Goal: Task Accomplishment & Management: Manage account settings

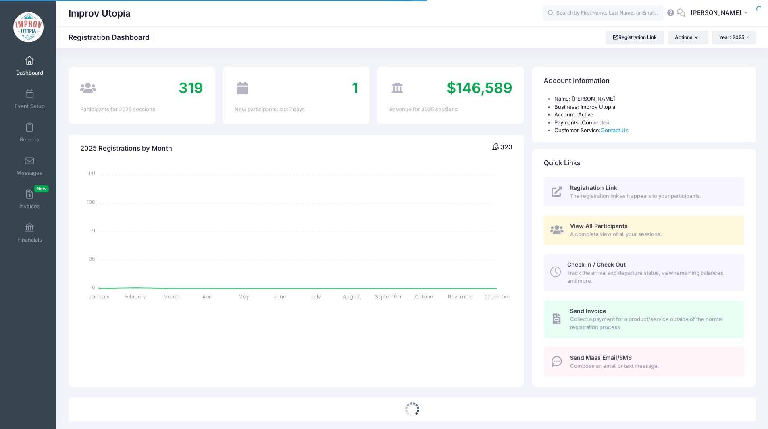
select select
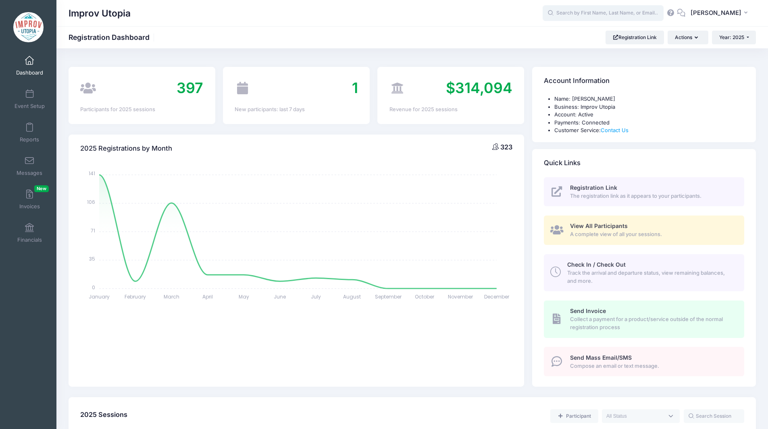
click at [604, 11] on input "text" at bounding box center [602, 13] width 121 height 16
click at [593, 35] on p "Mo Leone" at bounding box center [618, 34] width 133 height 8
type input "Mo Leone (Improv Utopia East, Aug-29, 2025)"
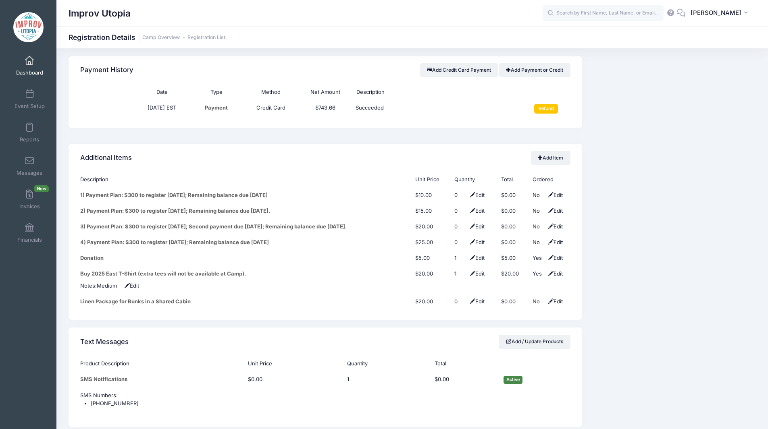
scroll to position [950, 0]
click at [558, 150] on link "Add Item" at bounding box center [550, 157] width 39 height 14
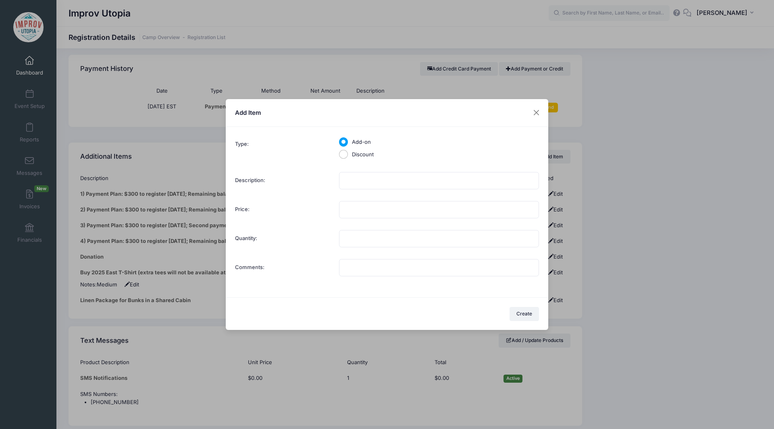
click at [396, 190] on div "Multiple values The selected items contain different values for this input. To …" at bounding box center [439, 182] width 208 height 20
click at [382, 184] on input "Description:" at bounding box center [439, 180] width 200 height 17
type input "Private Room Upgrade"
click at [365, 210] on input "Price:" at bounding box center [439, 209] width 200 height 17
type input "350.00"
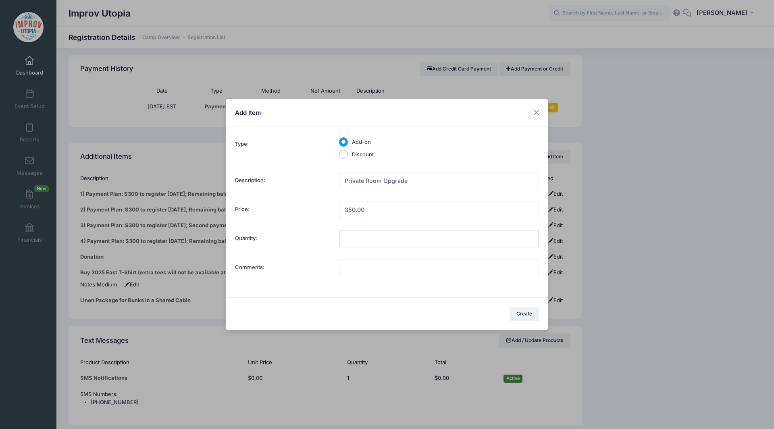
click at [364, 237] on input "Quantity:" at bounding box center [439, 238] width 200 height 17
type input "1"
click at [522, 319] on button "Create" at bounding box center [524, 314] width 30 height 14
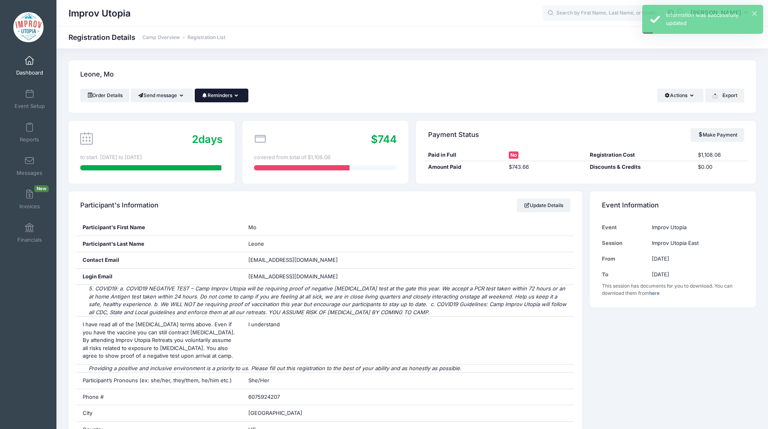
click at [235, 96] on button "Reminders" at bounding box center [222, 96] width 54 height 14
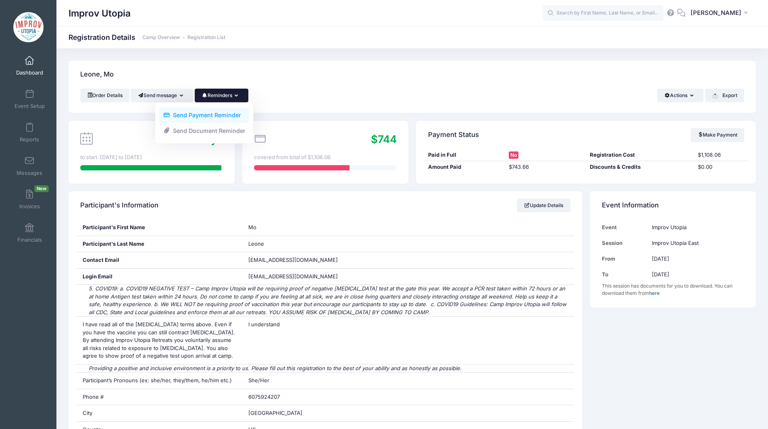
click at [230, 113] on link "Send Payment Reminder" at bounding box center [204, 115] width 90 height 15
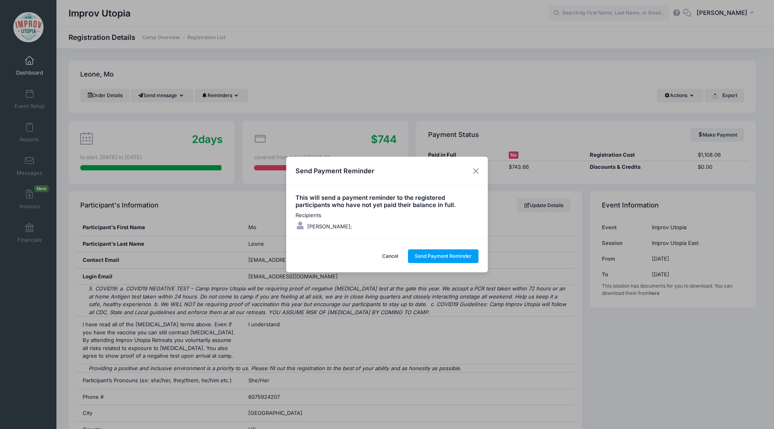
click at [549, 274] on div "Send Payment Reminder This will send a payment reminder to the registered parti…" at bounding box center [387, 214] width 774 height 429
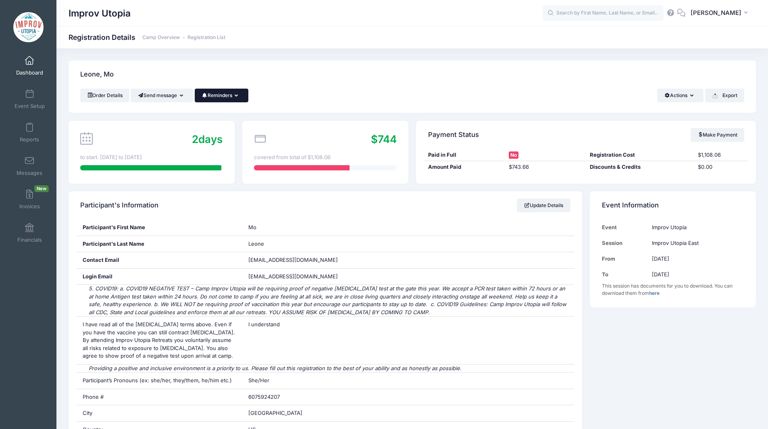
click at [228, 95] on button "Reminders" at bounding box center [222, 96] width 54 height 14
click at [221, 114] on link "Send Payment Reminder" at bounding box center [204, 115] width 90 height 15
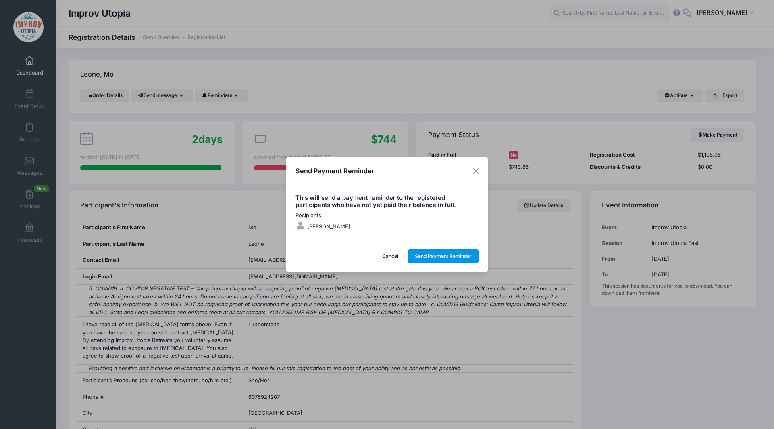
click at [435, 255] on button "Send Payment Reminder" at bounding box center [443, 256] width 71 height 14
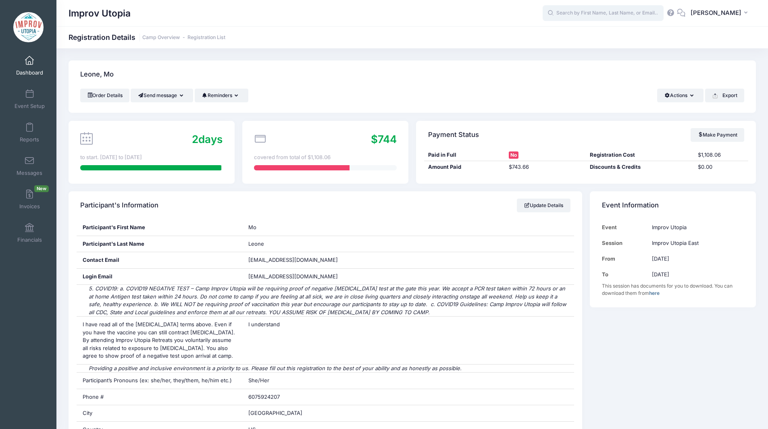
click at [604, 9] on input "text" at bounding box center [602, 13] width 121 height 16
click at [602, 32] on p "Kayle igh Reichman" at bounding box center [618, 34] width 133 height 8
type input "Kayleigh Reichman (Improv Utopia East, Aug-29, 2025)"
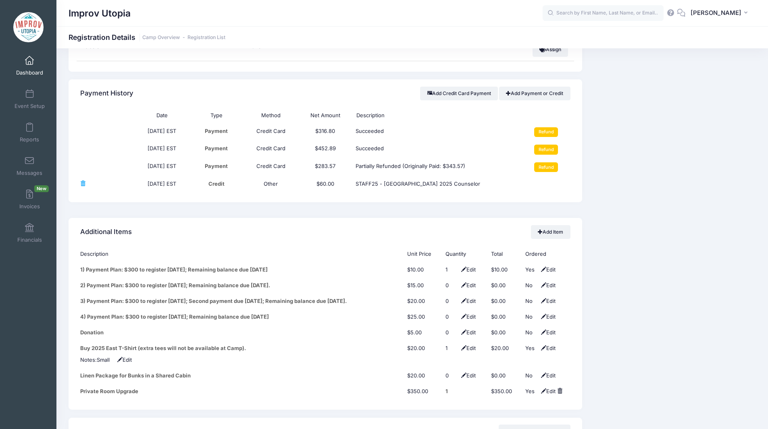
scroll to position [925, 0]
click at [382, 159] on td "Partially Refunded (Originally Paid: $343.57)" at bounding box center [433, 168] width 163 height 18
click at [543, 163] on input "Refund" at bounding box center [546, 168] width 24 height 10
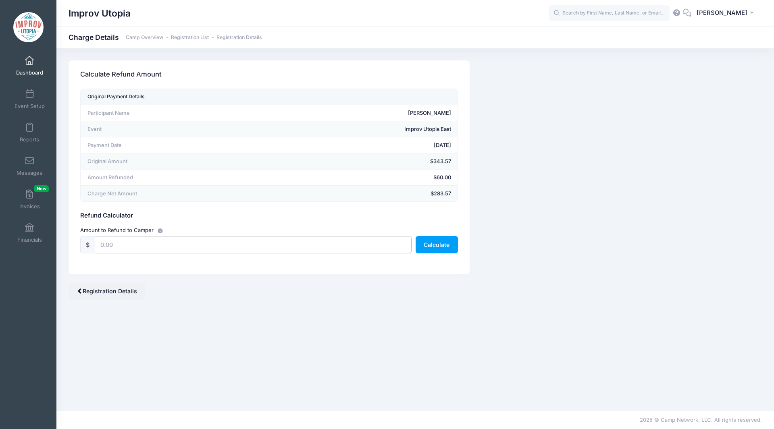
click at [317, 248] on input "text" at bounding box center [253, 244] width 317 height 17
type input "275"
click at [441, 249] on button "Calculate" at bounding box center [436, 244] width 42 height 17
click at [434, 247] on button "Calculate" at bounding box center [436, 244] width 42 height 17
click at [81, 289] on span at bounding box center [80, 291] width 6 height 6
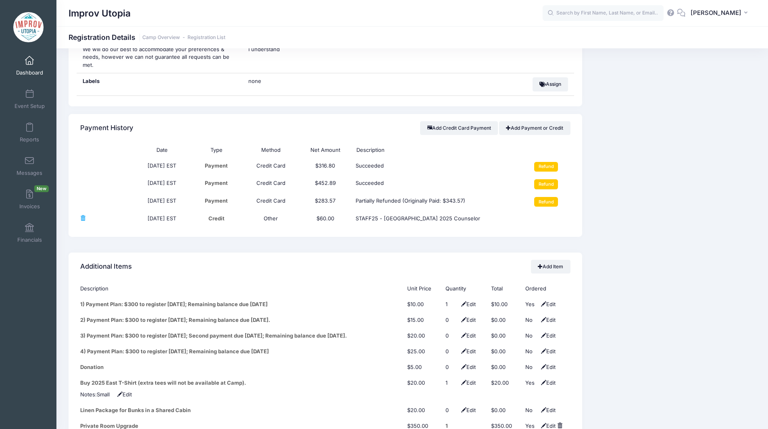
scroll to position [888, 0]
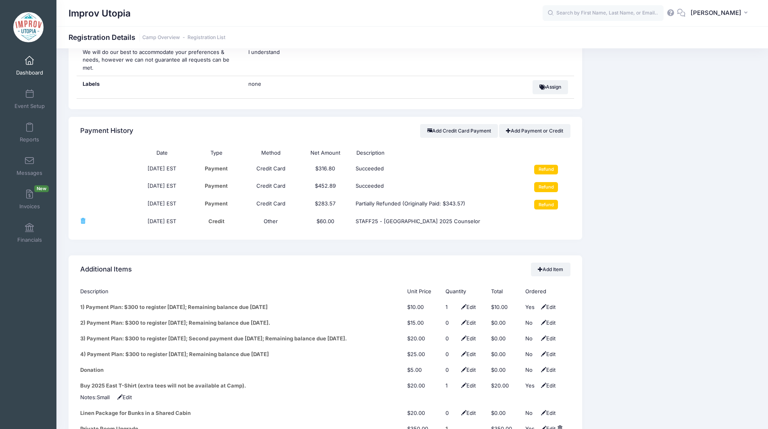
click at [396, 214] on td "STAFF25 - [GEOGRAPHIC_DATA] 2025 Counselor" at bounding box center [433, 222] width 163 height 16
click at [396, 214] on td "STAFF25 - IU East 2025 Counselor" at bounding box center [433, 222] width 163 height 16
click at [480, 214] on td "STAFF25 - [GEOGRAPHIC_DATA] 2025 Counselor" at bounding box center [433, 222] width 163 height 16
click at [546, 200] on input "Refund" at bounding box center [546, 205] width 24 height 10
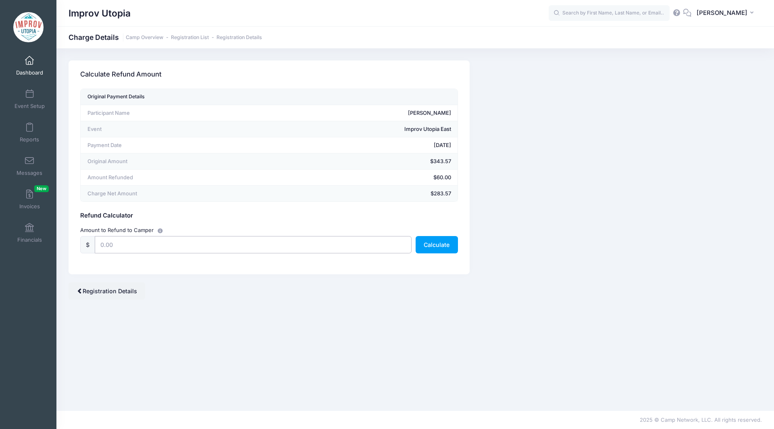
click at [259, 244] on input "text" at bounding box center [253, 244] width 317 height 17
click at [438, 233] on div "Amount to Refund to Camper" at bounding box center [269, 230] width 385 height 8
click at [437, 245] on button "Calculate" at bounding box center [436, 244] width 42 height 17
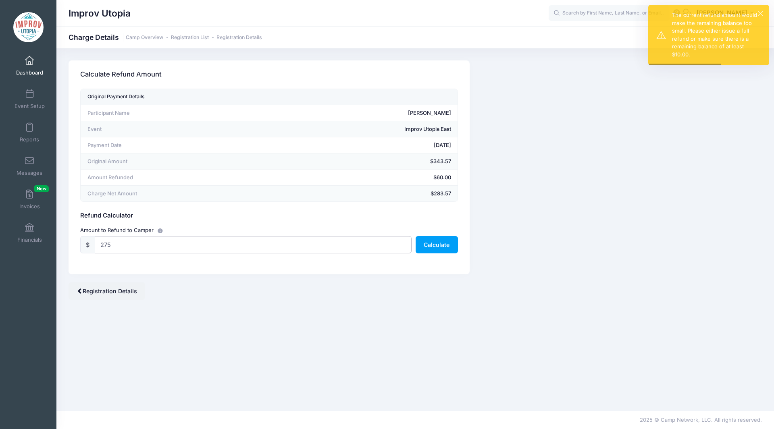
click at [249, 245] on input "275" at bounding box center [253, 244] width 317 height 17
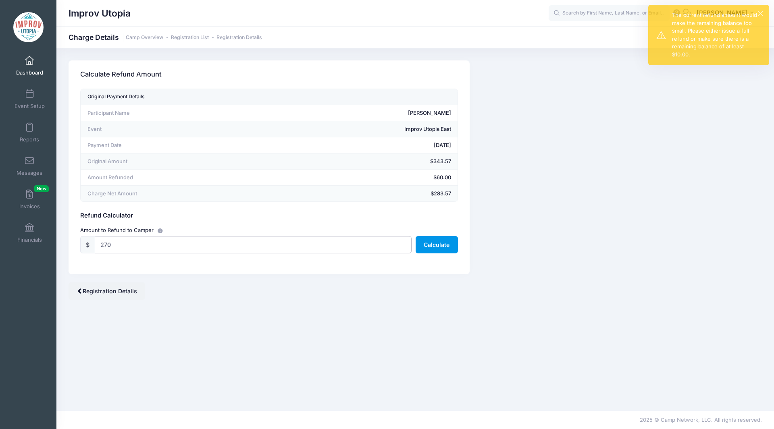
type input "270"
click at [444, 243] on button "Calculate" at bounding box center [436, 244] width 42 height 17
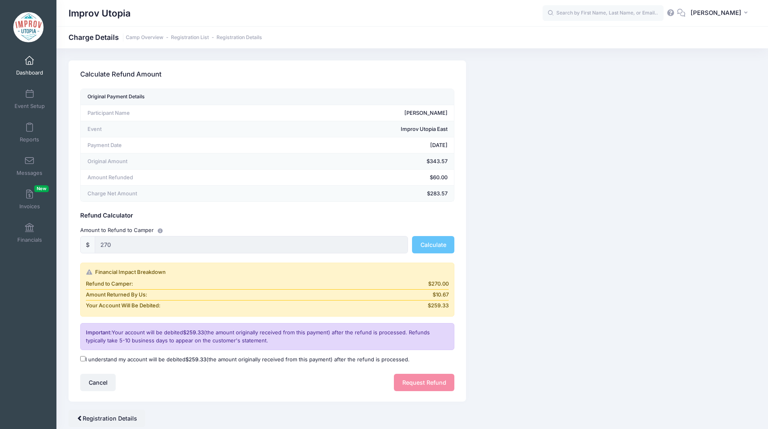
click at [82, 358] on input "I understand my account will be debited $259.33 (the amount originally received…" at bounding box center [82, 358] width 5 height 5
checkbox input "true"
click at [432, 384] on button "Request Refund" at bounding box center [424, 382] width 60 height 17
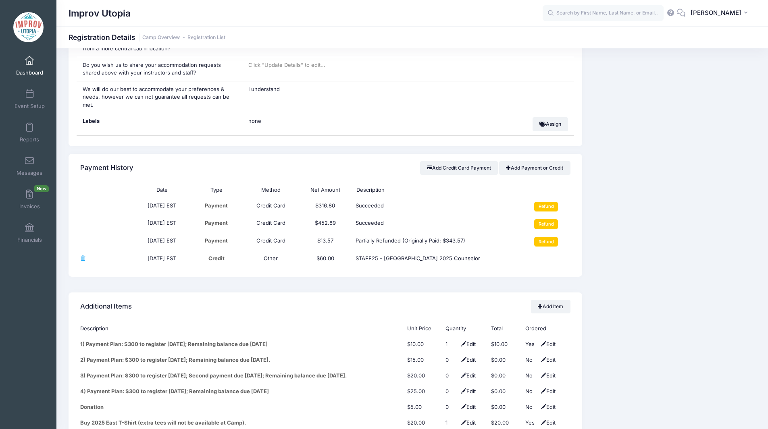
scroll to position [851, 0]
click at [553, 219] on input "Refund" at bounding box center [546, 224] width 24 height 10
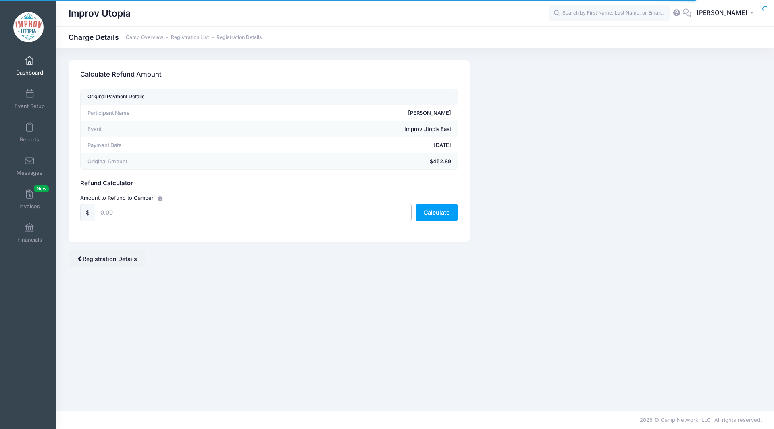
click at [179, 214] on input "text" at bounding box center [253, 212] width 317 height 17
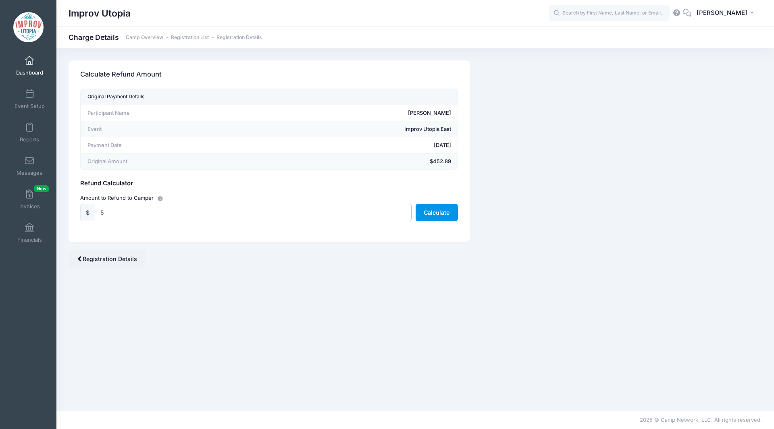
type input "5"
click at [440, 211] on button "Calculate" at bounding box center [436, 212] width 42 height 17
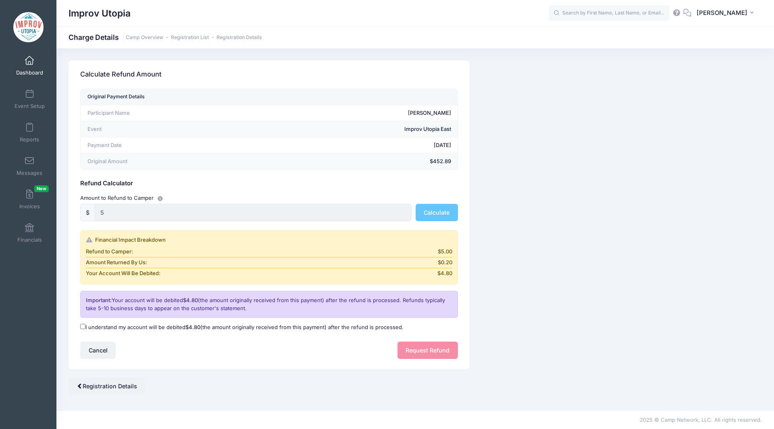
click at [84, 326] on input "I understand my account will be debited $4.80 (the amount originally received f…" at bounding box center [82, 326] width 5 height 5
checkbox input "true"
click at [415, 357] on button "Request Refund" at bounding box center [427, 350] width 60 height 17
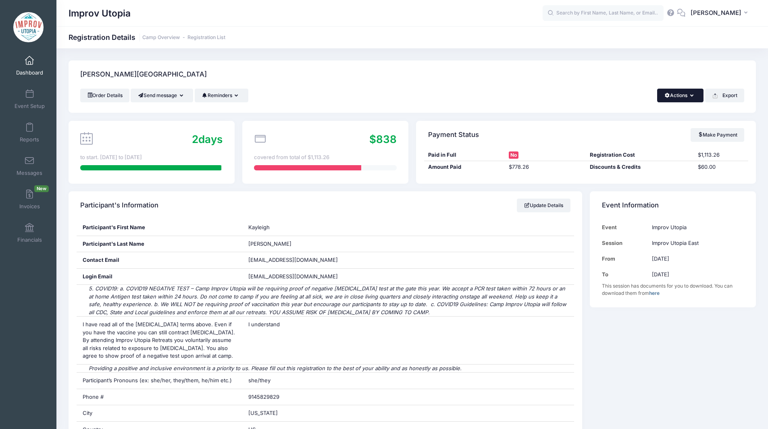
click at [680, 100] on button "Actions" at bounding box center [680, 96] width 46 height 14
click at [623, 169] on link "Delete" at bounding box center [652, 169] width 93 height 15
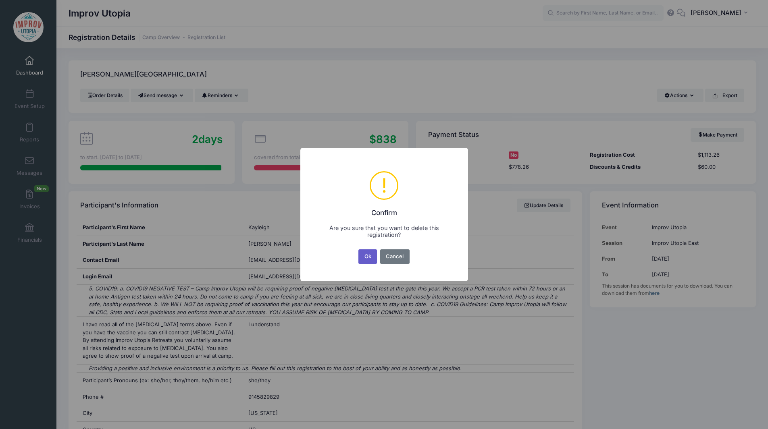
click at [368, 258] on button "Ok" at bounding box center [367, 256] width 19 height 15
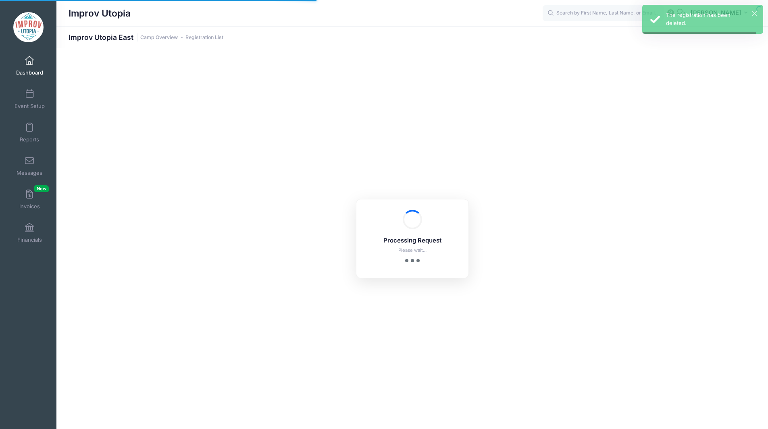
select select "10"
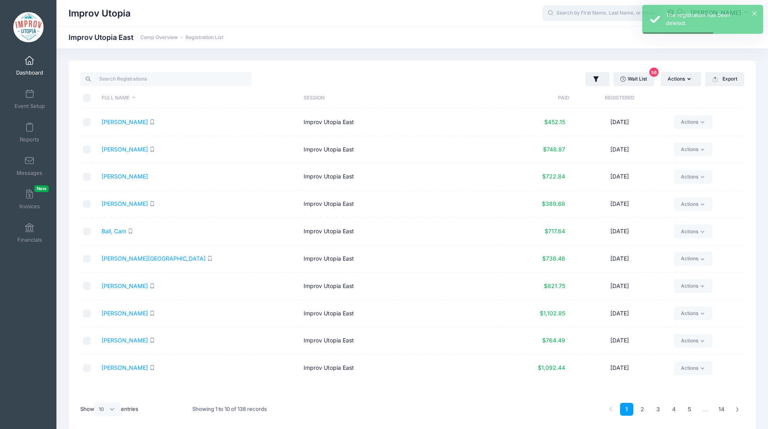
click at [596, 15] on input "text" at bounding box center [602, 13] width 121 height 16
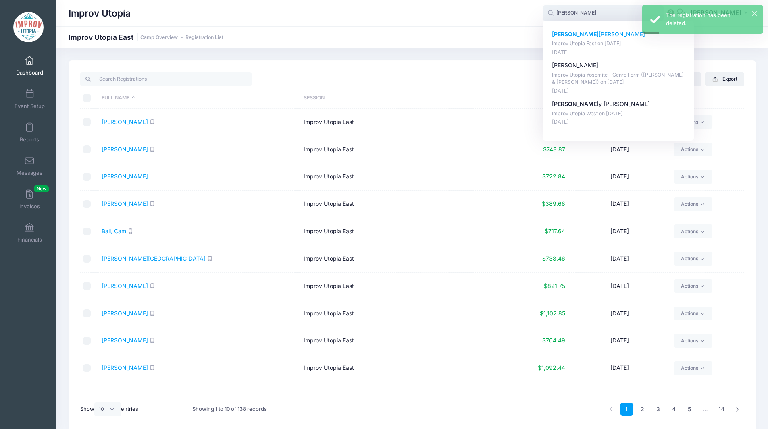
click at [592, 32] on p "Brad Haubert" at bounding box center [618, 34] width 133 height 8
type input "Brad Haubert (Improv Utopia East, Aug-29, 2025)"
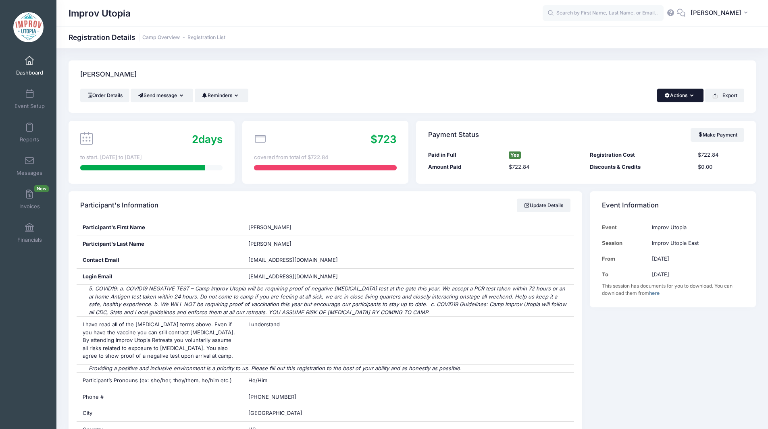
click at [677, 93] on button "Actions" at bounding box center [680, 96] width 46 height 14
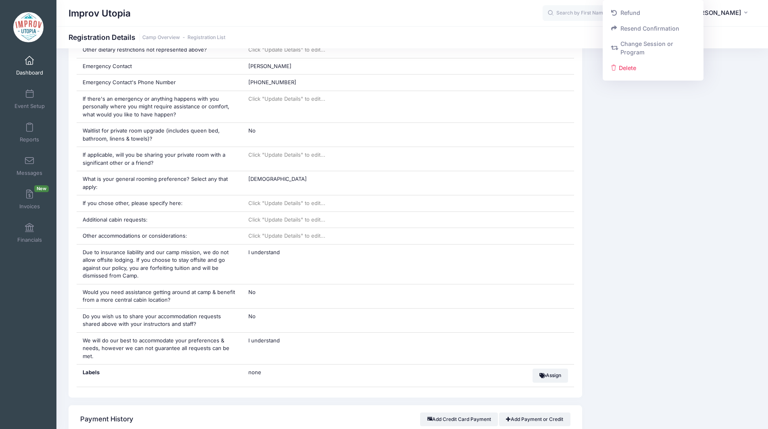
scroll to position [601, 0]
click at [638, 67] on link "Delete" at bounding box center [652, 67] width 93 height 15
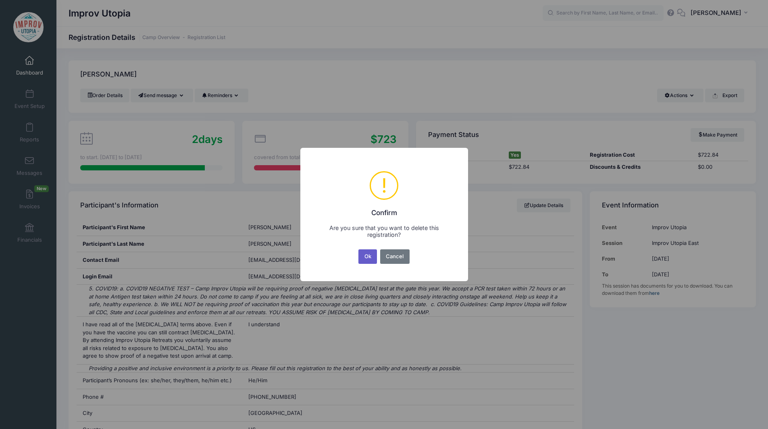
click at [369, 253] on button "Ok" at bounding box center [367, 256] width 19 height 15
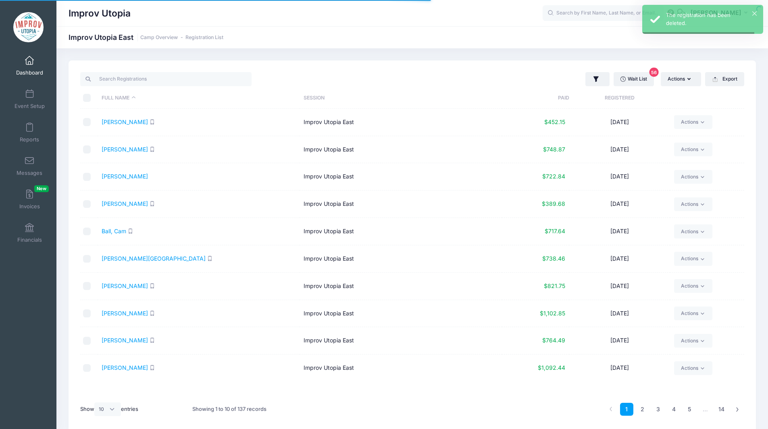
select select "10"
click at [29, 61] on span at bounding box center [29, 60] width 0 height 9
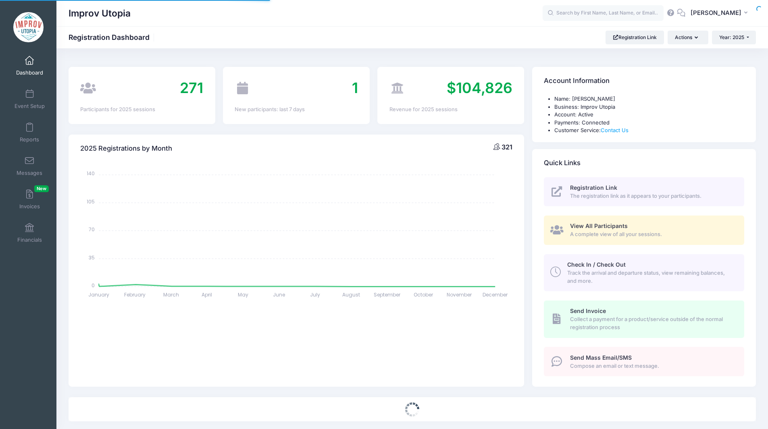
select select
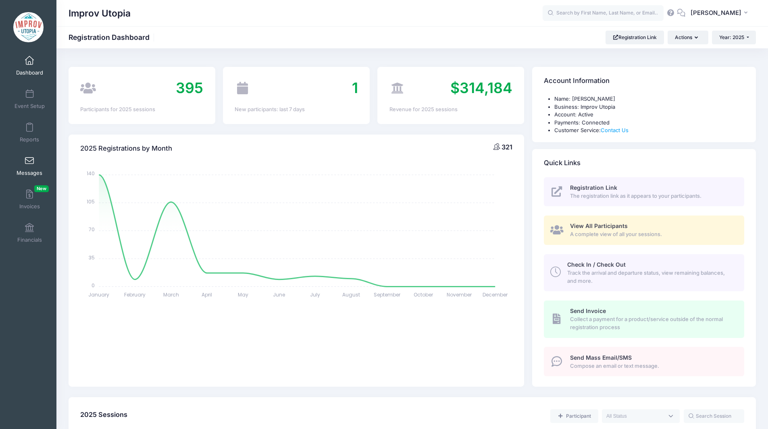
click at [29, 162] on span at bounding box center [29, 161] width 0 height 9
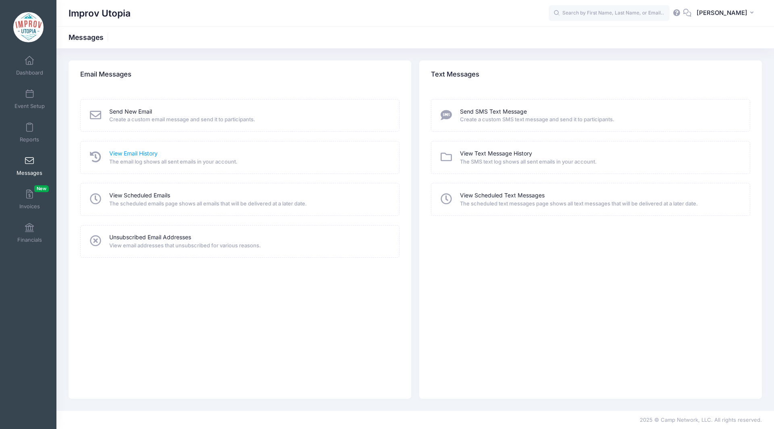
click at [135, 151] on link "View Email History" at bounding box center [133, 153] width 48 height 8
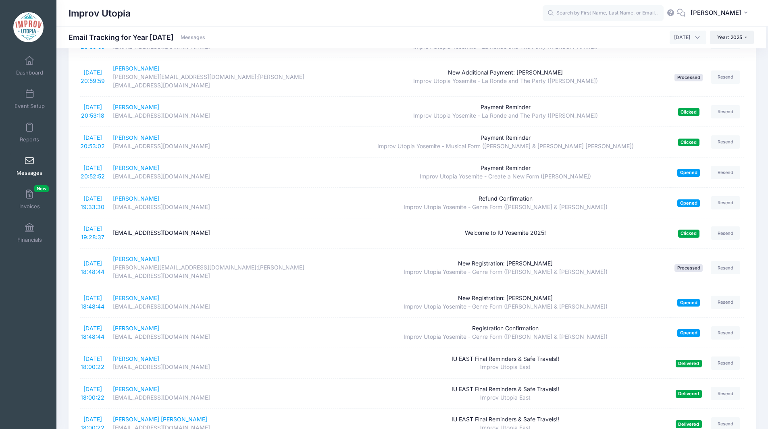
scroll to position [401, 0]
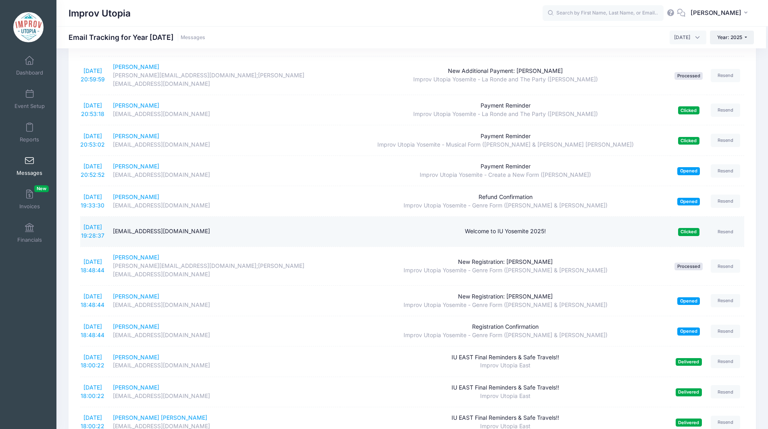
click at [140, 227] on div "[EMAIL_ADDRESS][DOMAIN_NAME]" at bounding box center [224, 231] width 223 height 8
click at [198, 227] on div "[EMAIL_ADDRESS][DOMAIN_NAME]" at bounding box center [224, 231] width 223 height 8
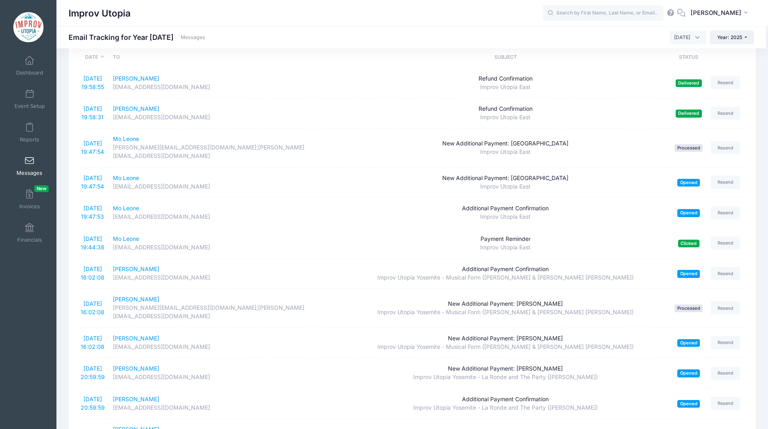
scroll to position [0, 0]
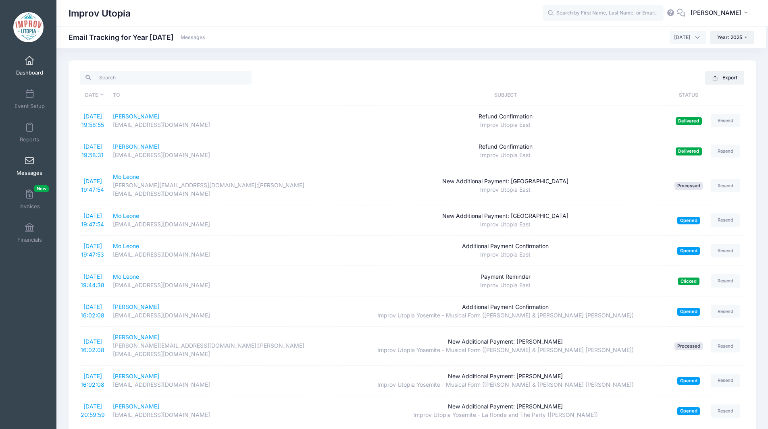
click at [29, 61] on span at bounding box center [29, 60] width 0 height 9
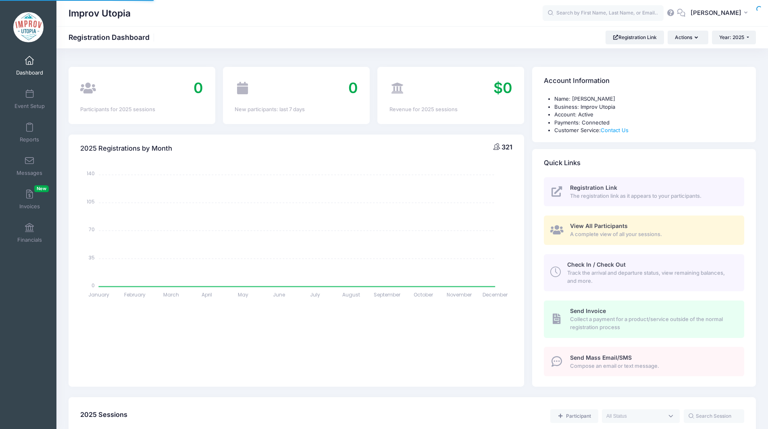
select select
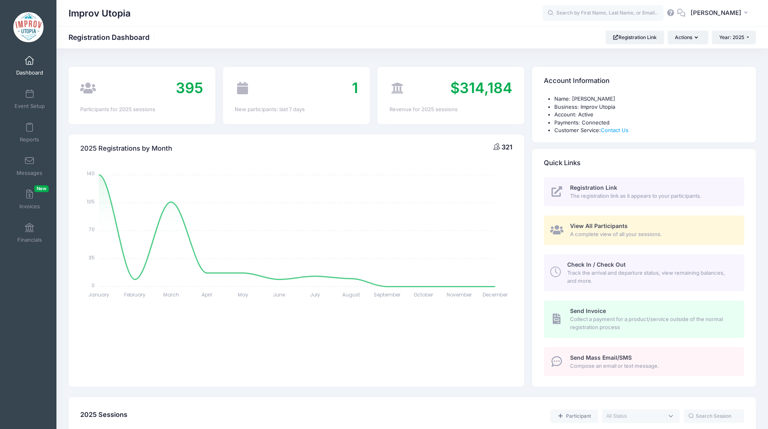
click at [191, 87] on span "395" at bounding box center [189, 88] width 27 height 18
click at [214, 93] on div "395 Participants for 2025 sessions" at bounding box center [142, 95] width 147 height 57
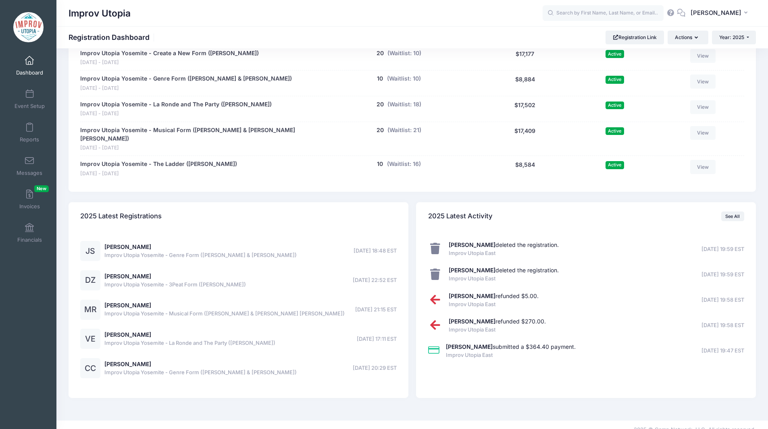
scroll to position [563, 0]
